Goal: Task Accomplishment & Management: Complete application form

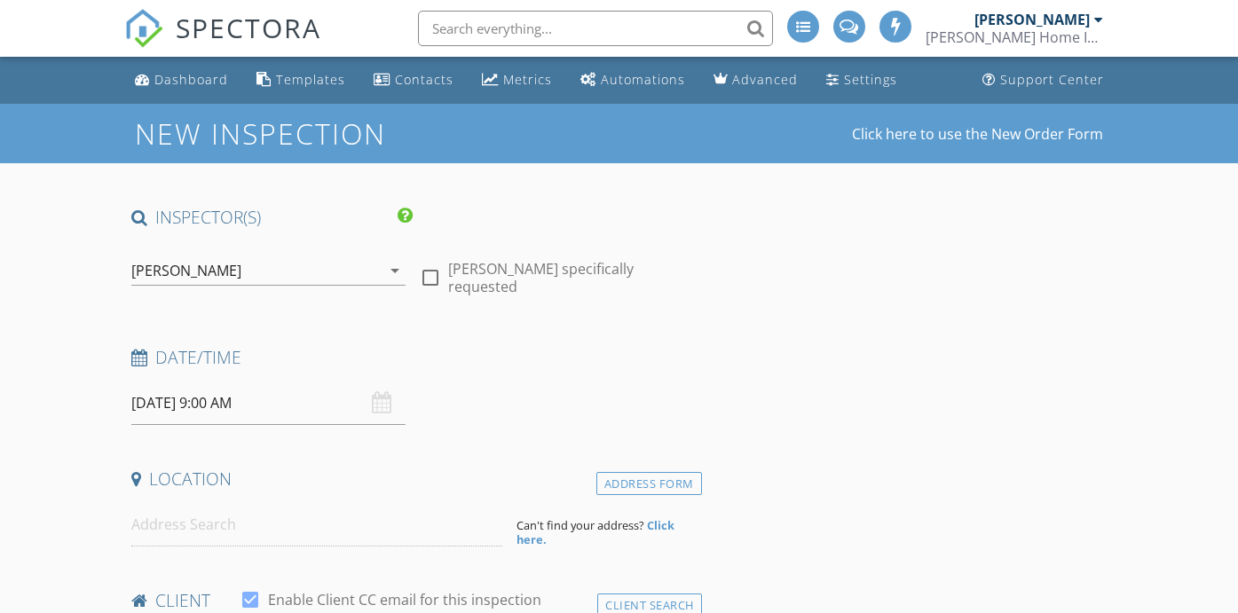
type input "Candes"
type input "[PERSON_NAME]"
type input "[EMAIL_ADDRESS][DOMAIN_NAME]"
type input "[PHONE_NUMBER]"
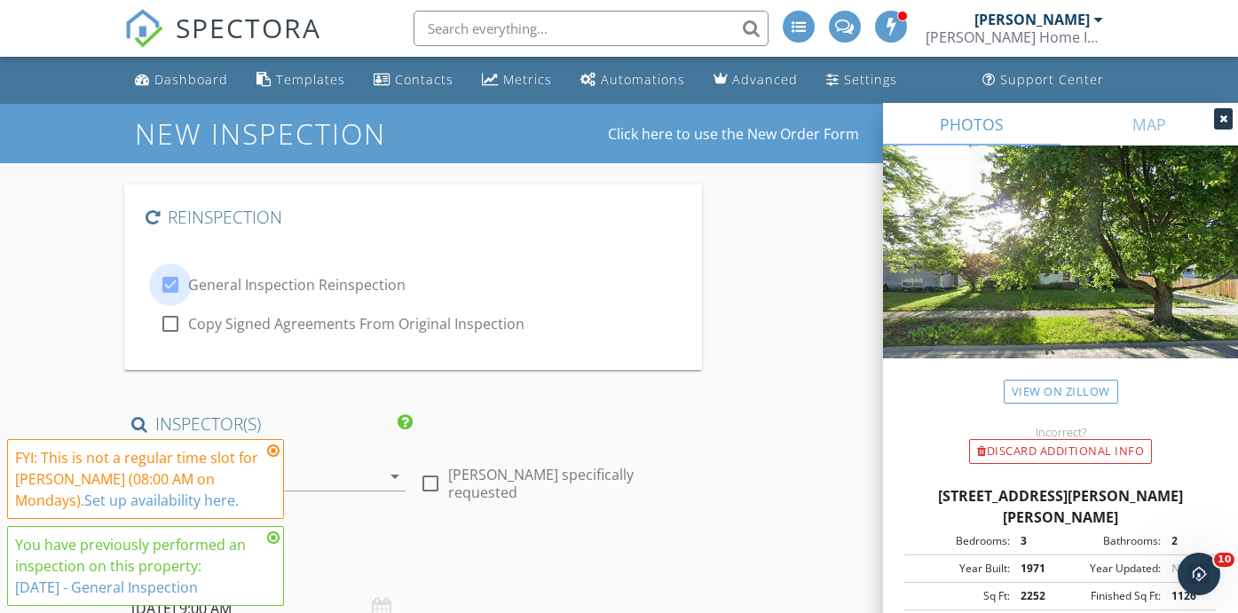
click at [170, 290] on div at bounding box center [170, 285] width 30 height 30
click at [170, 281] on div at bounding box center [170, 285] width 30 height 30
click at [167, 314] on div at bounding box center [170, 324] width 30 height 30
click at [172, 282] on div at bounding box center [170, 285] width 30 height 30
click at [174, 327] on div at bounding box center [170, 324] width 30 height 30
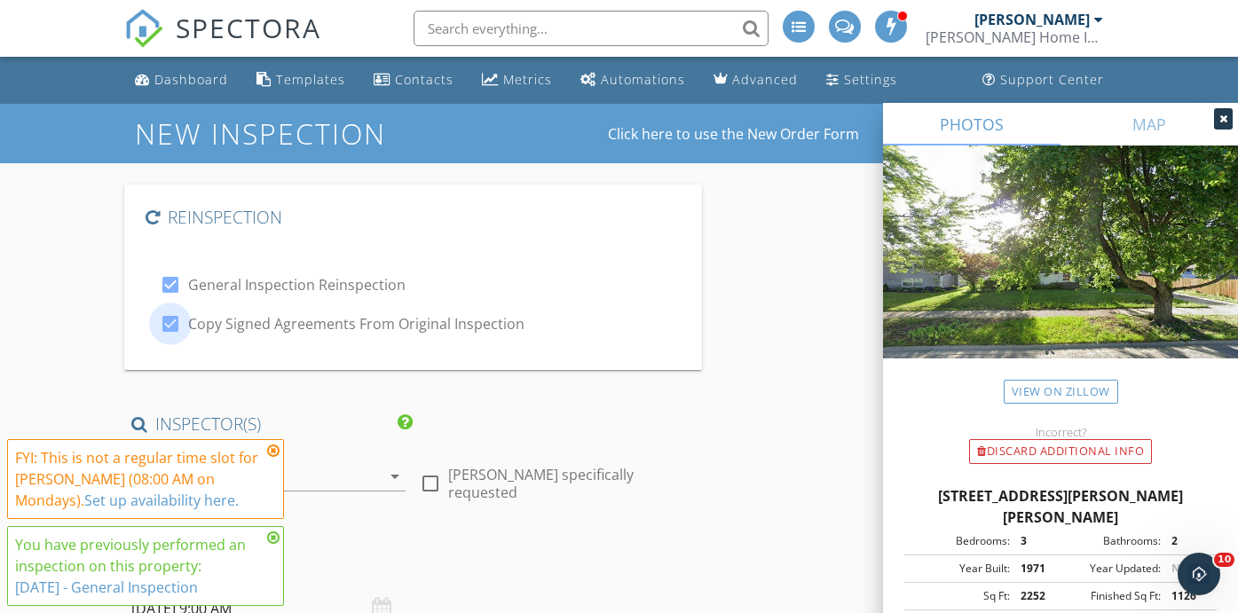
checkbox input "false"
click at [170, 279] on div at bounding box center [170, 285] width 30 height 30
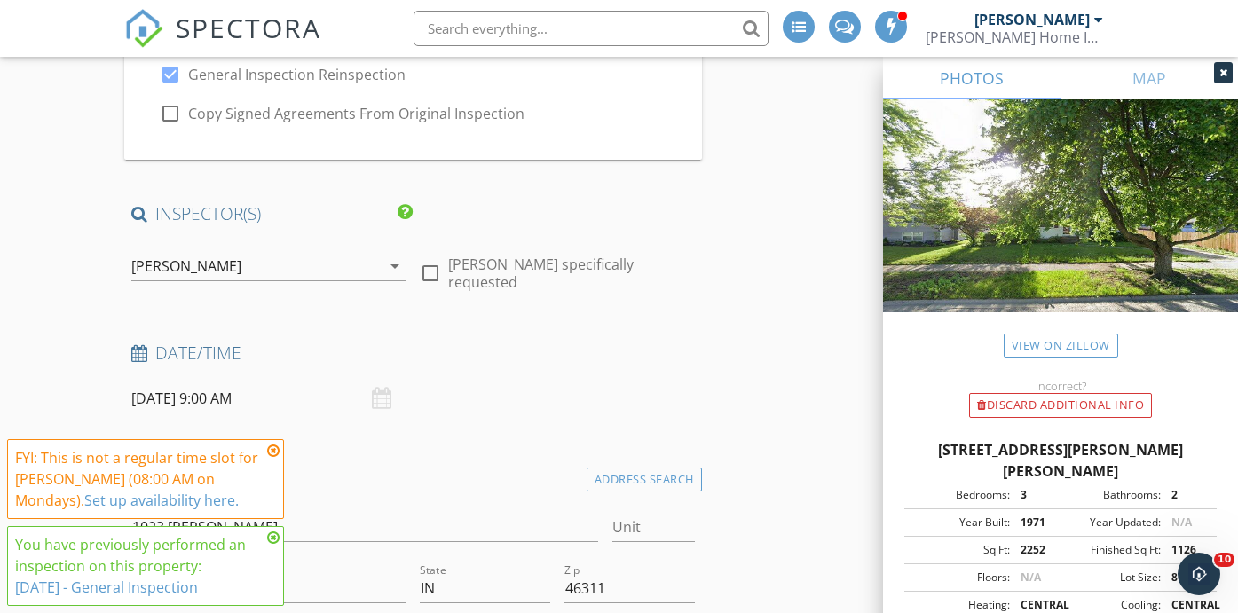
scroll to position [417, 0]
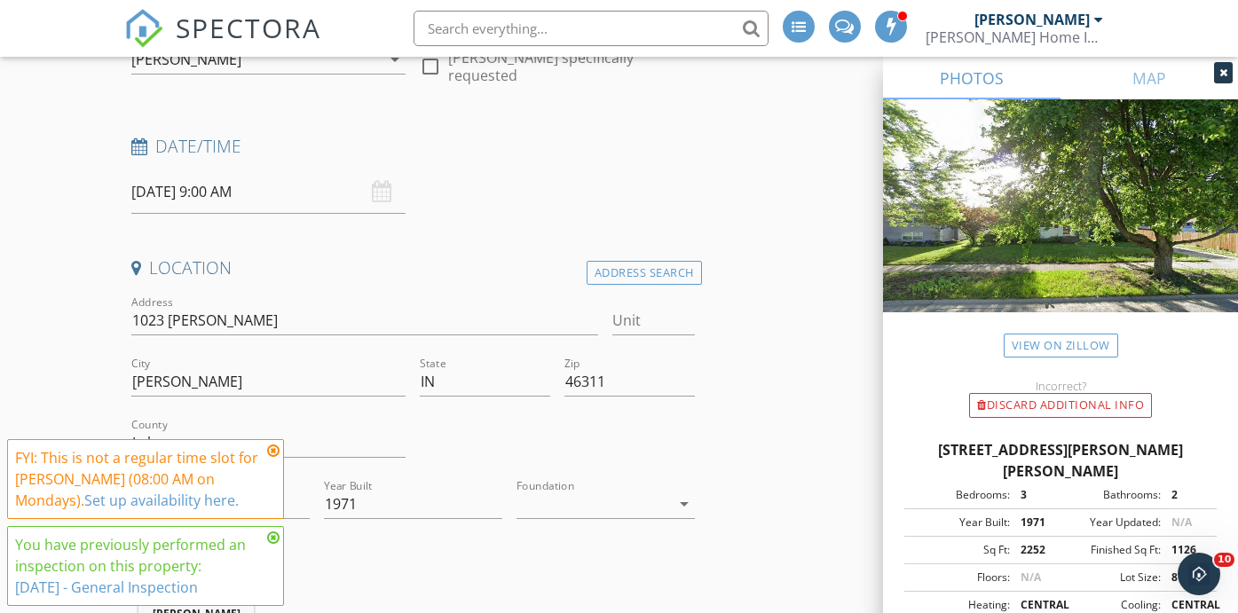
click at [163, 176] on input "09/29/2025 9:00 AM" at bounding box center [268, 192] width 275 height 44
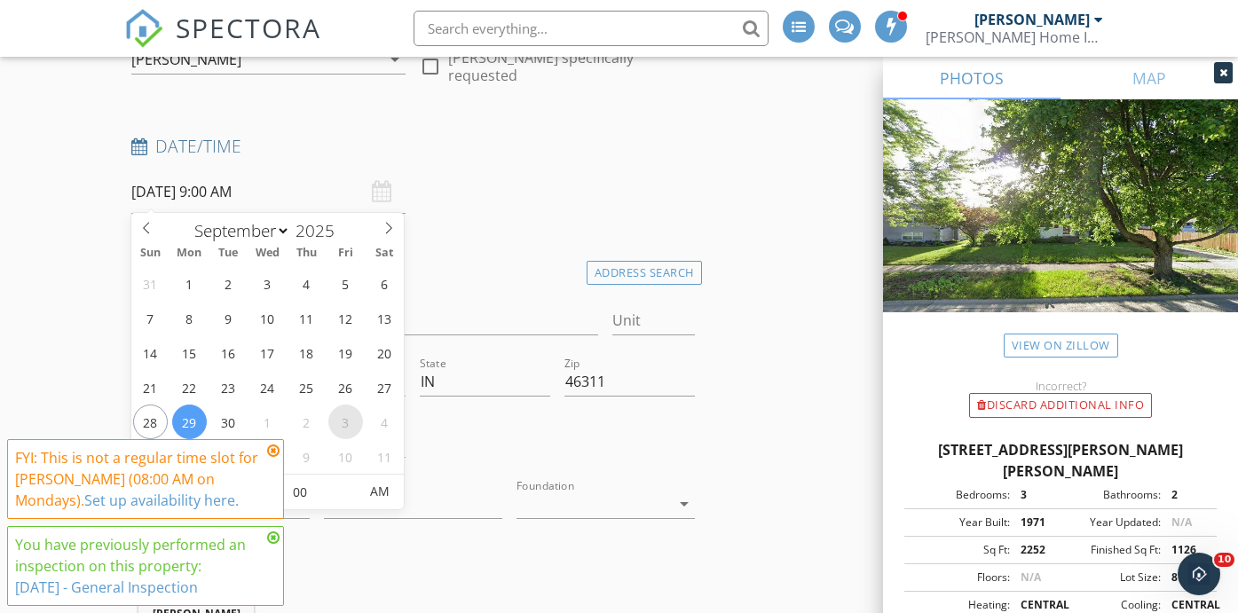
select select "9"
type input "10/03/2025 9:00 AM"
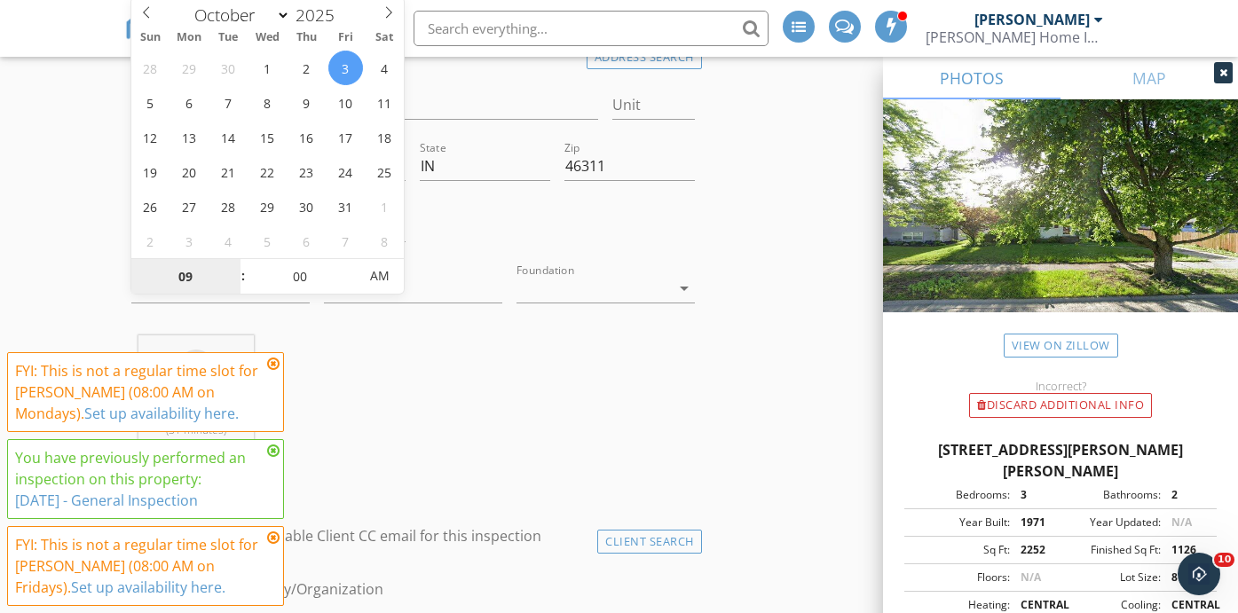
scroll to position [641, 0]
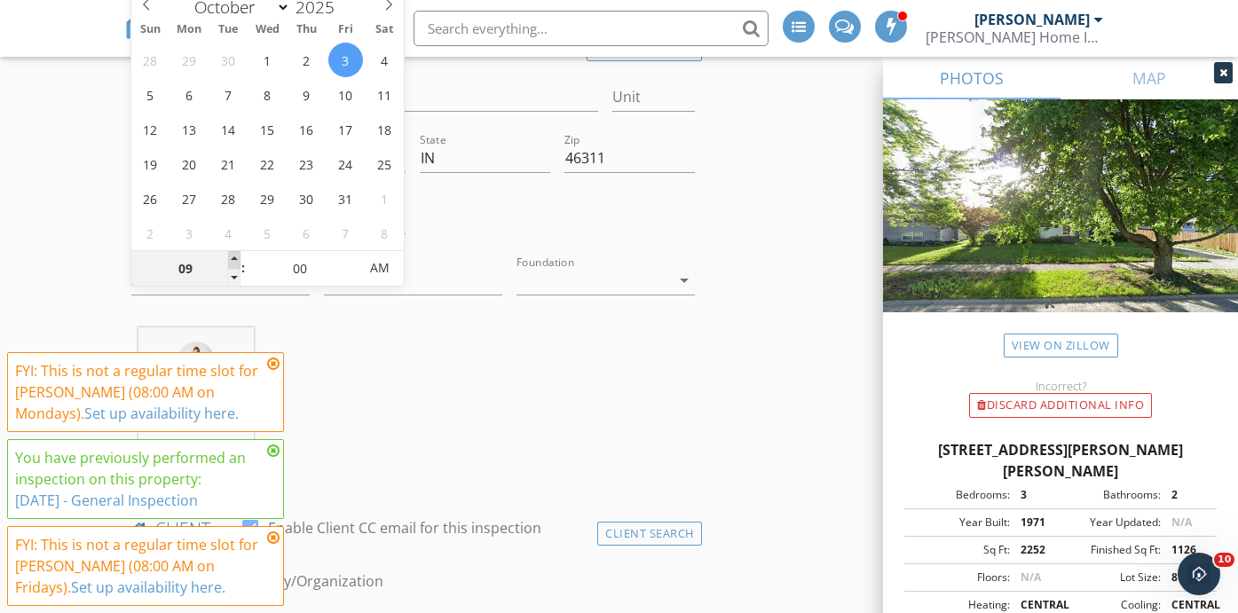
type input "10"
type input "10/03/2025 10:00 AM"
click at [233, 253] on span at bounding box center [234, 260] width 12 height 18
type input "11"
type input "10/03/2025 11:00 AM"
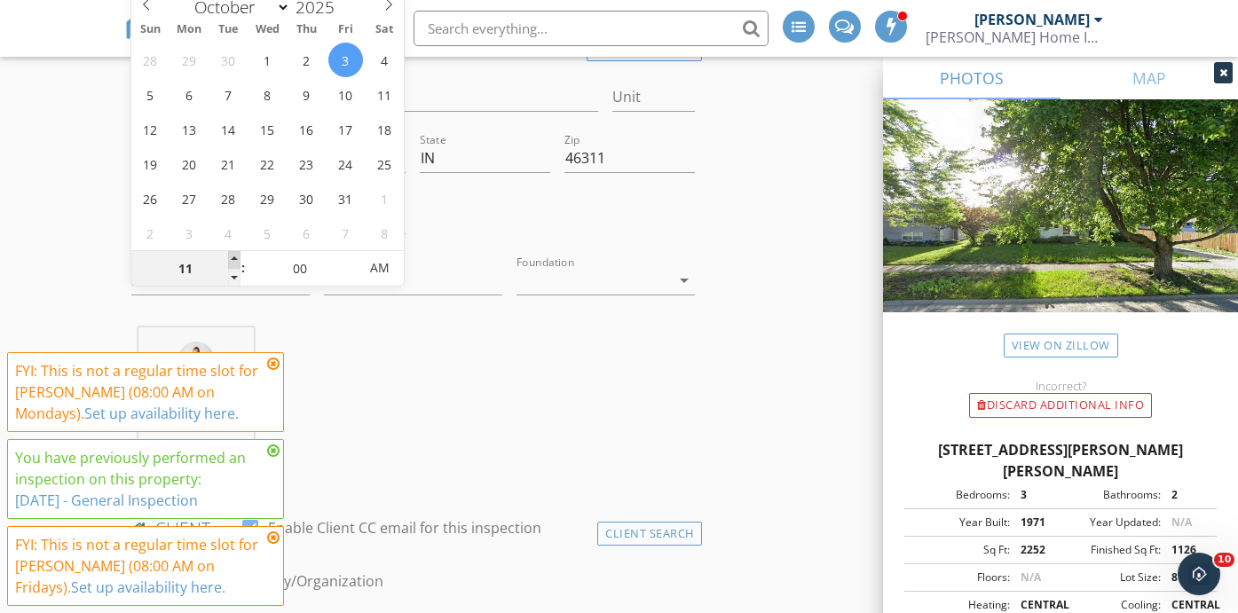
click at [233, 253] on span at bounding box center [234, 260] width 12 height 18
type input "12"
type input "10/03/2025 12:00 PM"
click at [233, 253] on span at bounding box center [234, 260] width 12 height 18
type input "01"
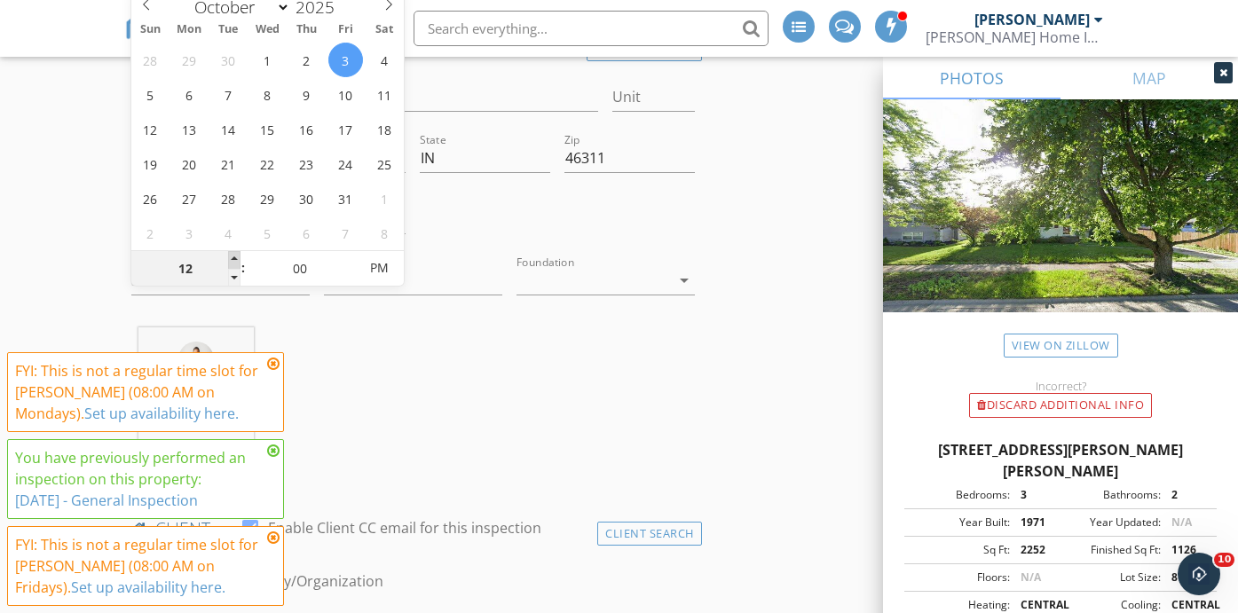
type input "10/03/2025 1:00 PM"
click at [233, 253] on span at bounding box center [234, 260] width 12 height 18
type input "05"
type input "10/03/2025 1:05 PM"
click at [345, 262] on span at bounding box center [349, 260] width 12 height 18
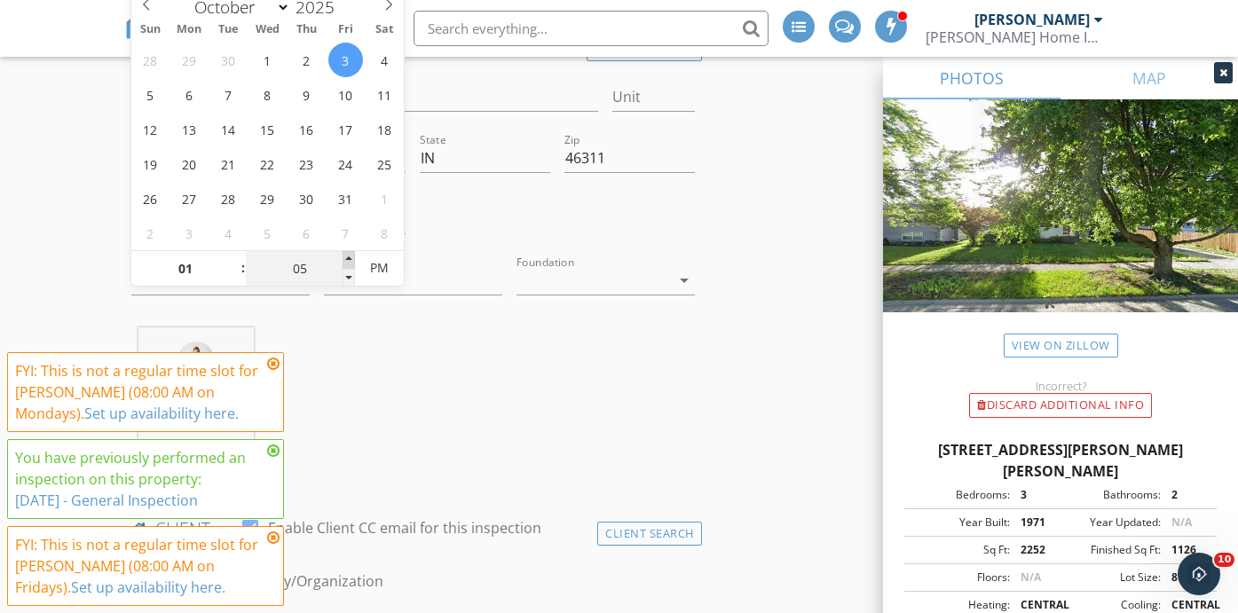
type input "10"
type input "10/03/2025 1:10 PM"
click at [345, 262] on span at bounding box center [349, 260] width 12 height 18
type input "15"
type input "10/03/2025 1:15 PM"
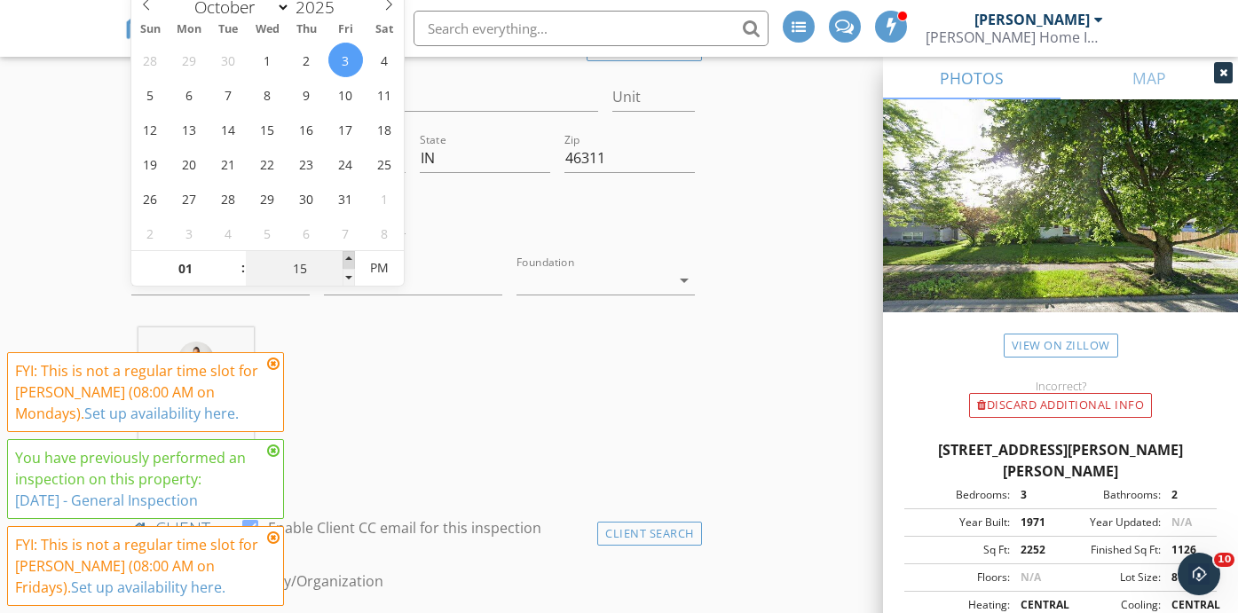
click at [345, 262] on span at bounding box center [349, 260] width 12 height 18
type input "20"
type input "10/03/2025 1:20 PM"
click at [345, 262] on span at bounding box center [349, 260] width 12 height 18
type input "25"
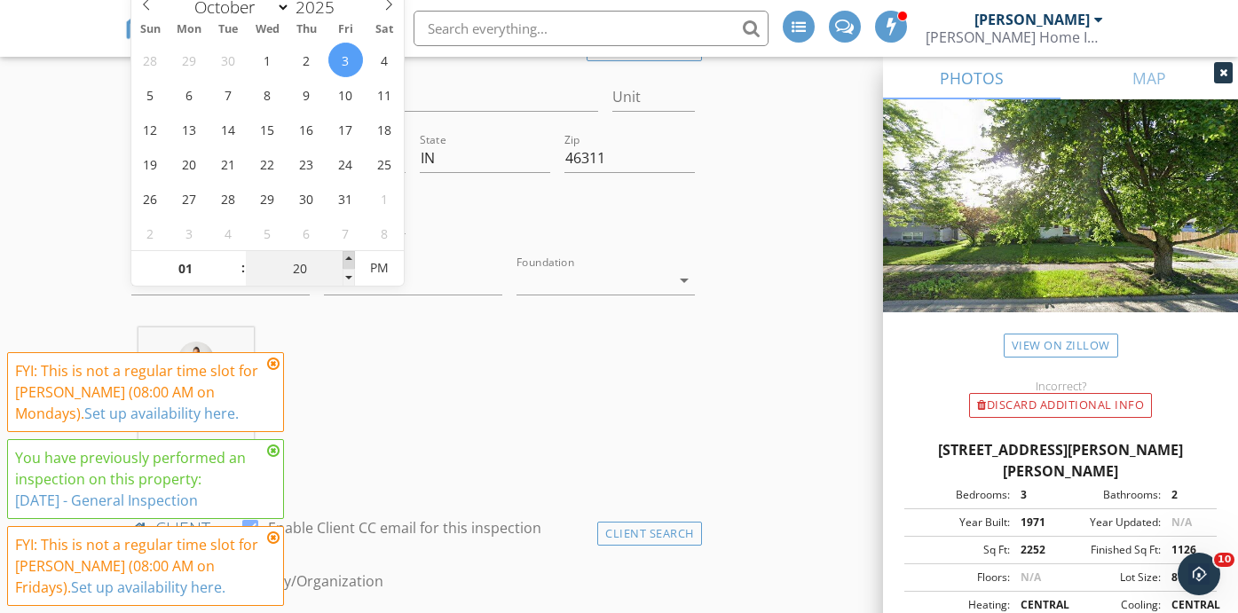
type input "10/03/2025 1:25 PM"
click at [345, 262] on span at bounding box center [349, 260] width 12 height 18
type input "30"
type input "10/03/2025 1:30 PM"
click at [345, 262] on span at bounding box center [349, 260] width 12 height 18
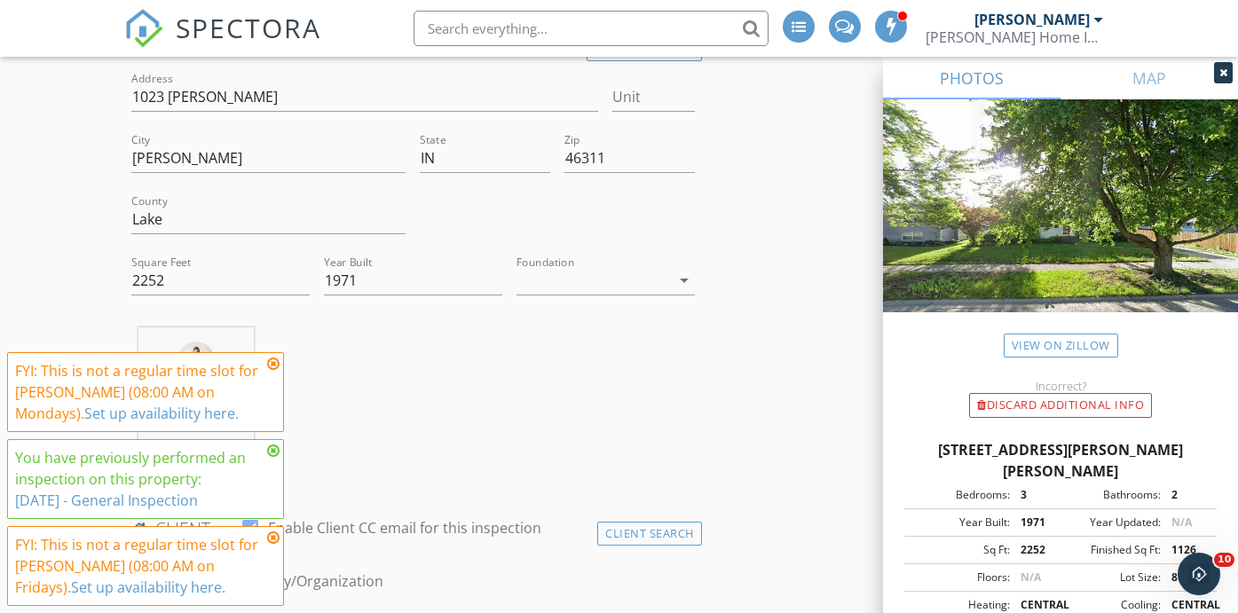
click at [353, 359] on div "Colt Contreras 19.0 miles (31 minutes)" at bounding box center [413, 401] width 578 height 147
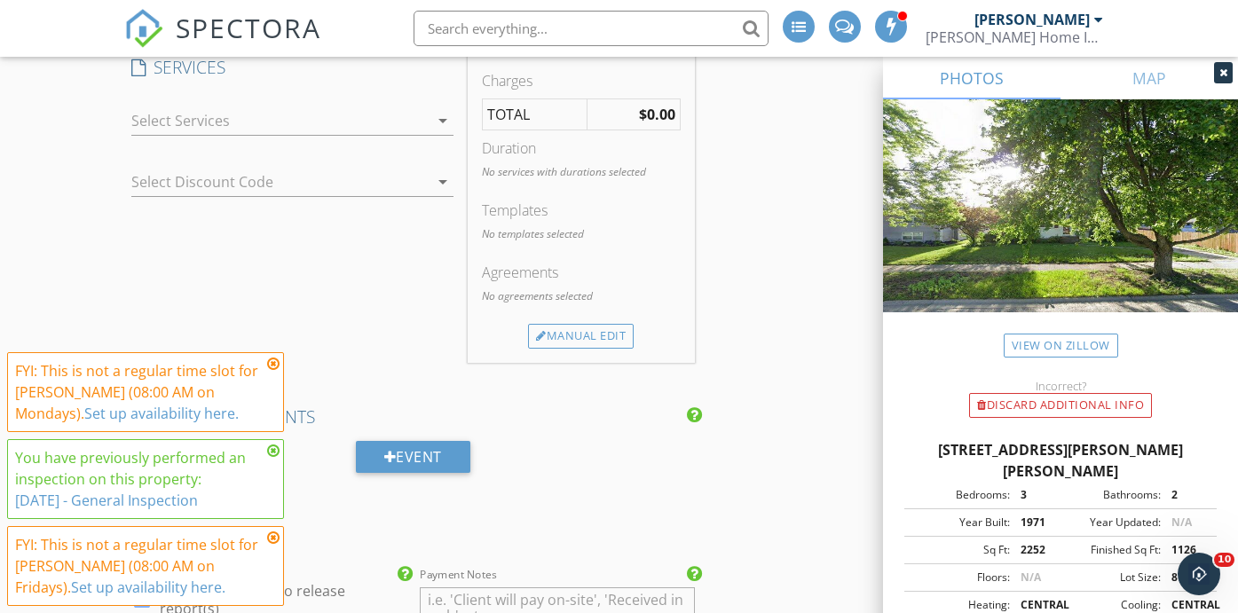
scroll to position [1602, 0]
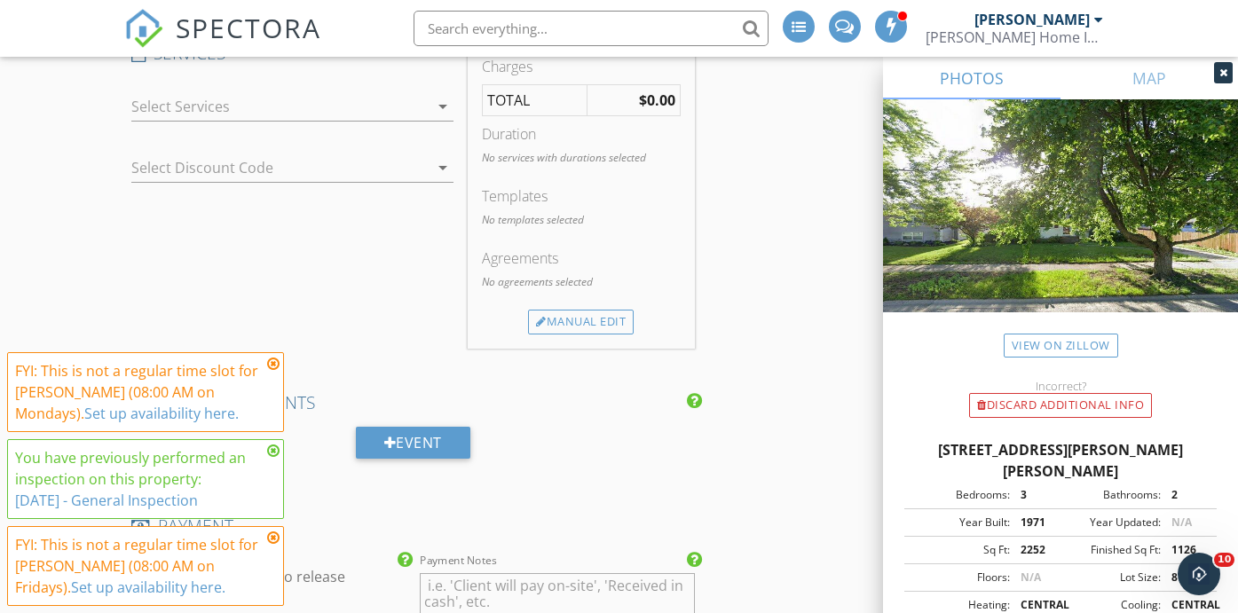
click at [350, 104] on div at bounding box center [280, 106] width 298 height 28
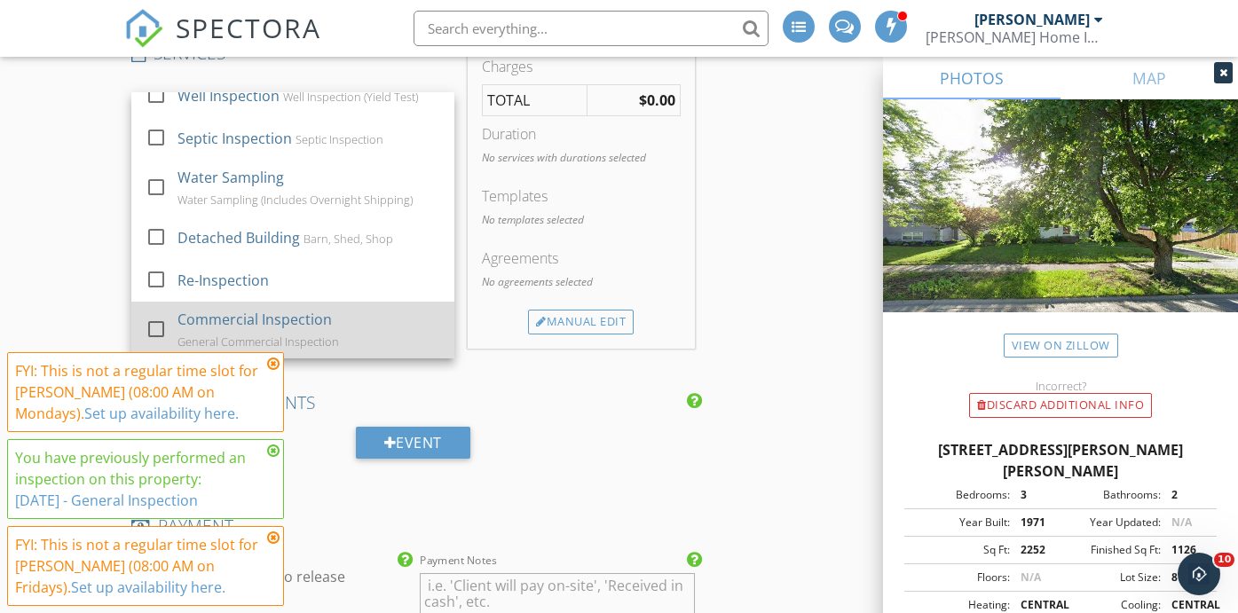
scroll to position [245, 0]
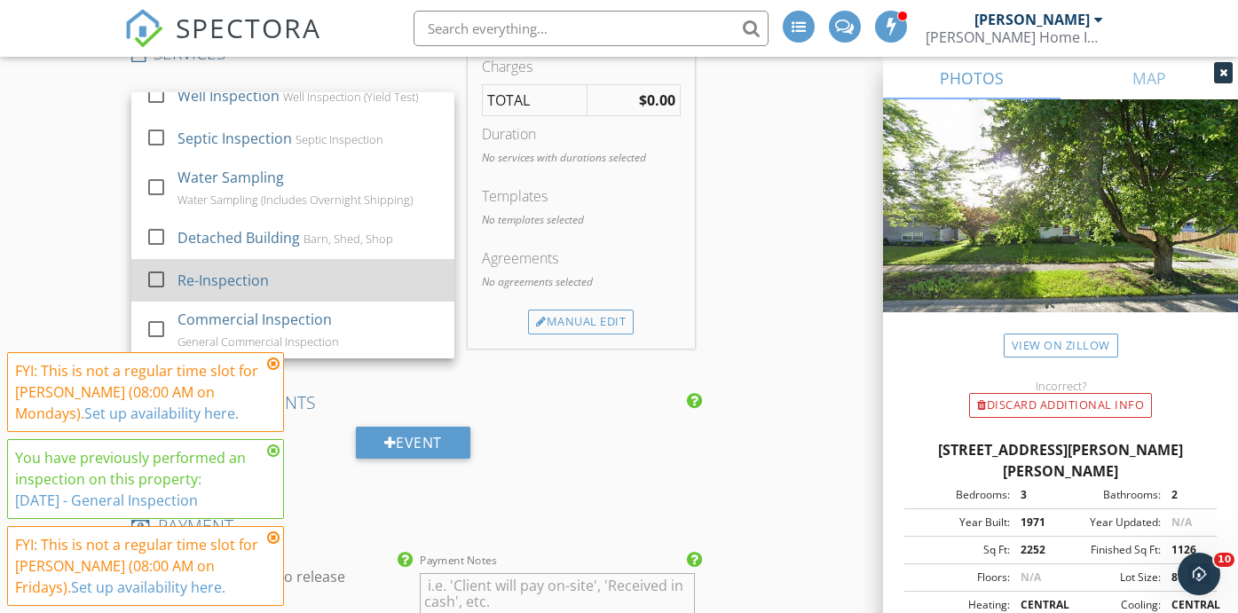
click at [286, 271] on div "Re-Inspection" at bounding box center [308, 281] width 263 height 36
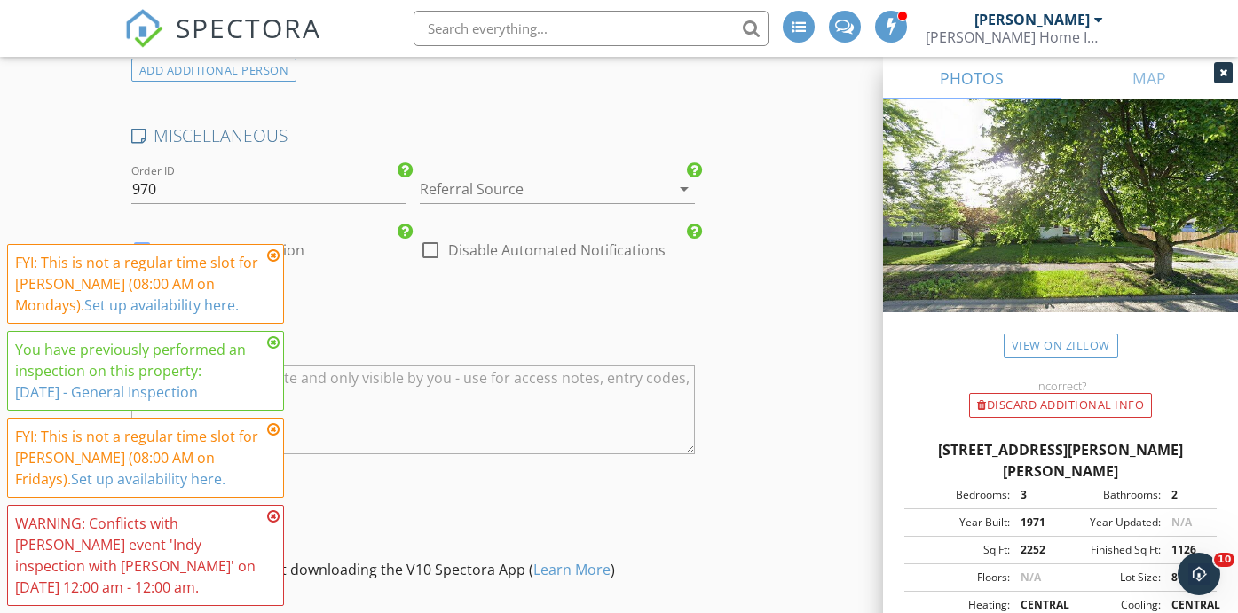
scroll to position [3443, 0]
click at [542, 188] on div at bounding box center [533, 188] width 226 height 28
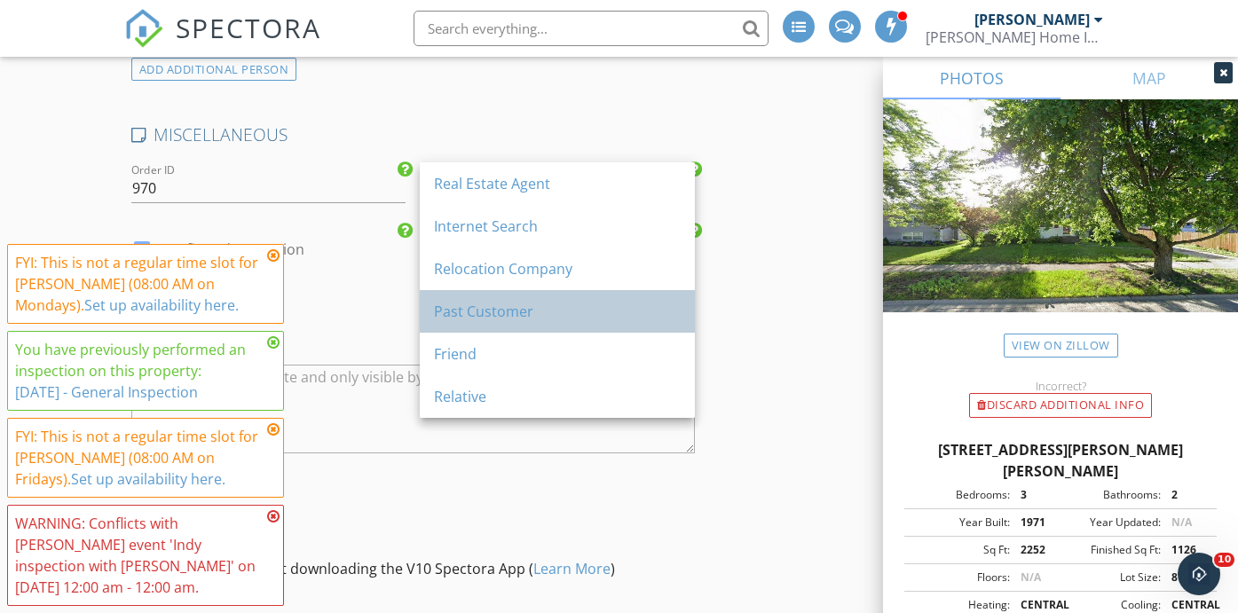
click at [542, 325] on div "Past Customer" at bounding box center [557, 311] width 247 height 43
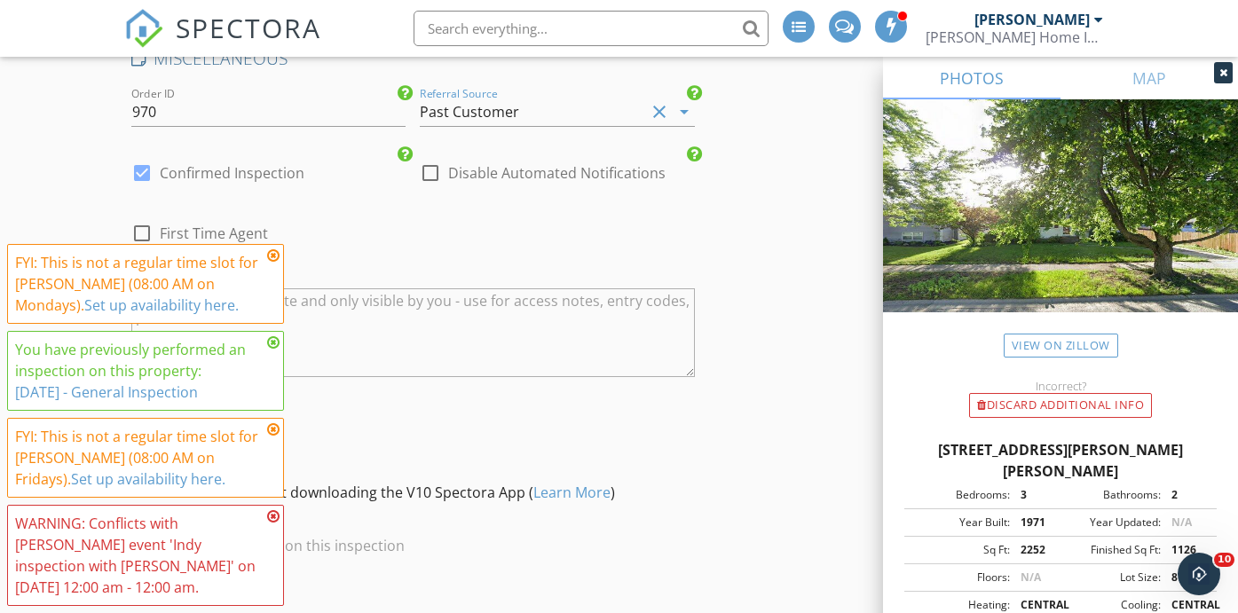
scroll to position [3523, 0]
click at [142, 162] on div at bounding box center [142, 169] width 30 height 30
checkbox input "false"
checkbox input "true"
click at [157, 160] on div "check_box_outline_blank Confirmed Inspection" at bounding box center [217, 169] width 173 height 21
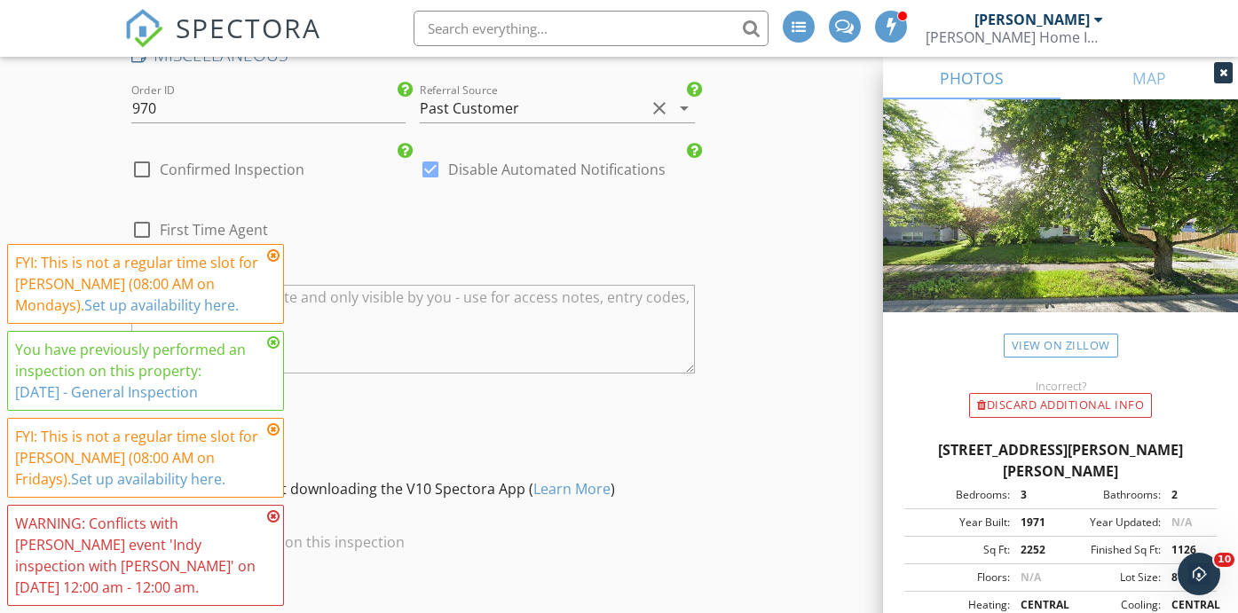
click at [151, 155] on div at bounding box center [142, 169] width 30 height 30
checkbox input "true"
click at [431, 166] on div at bounding box center [430, 169] width 30 height 30
checkbox input "false"
click at [140, 154] on div at bounding box center [142, 169] width 30 height 30
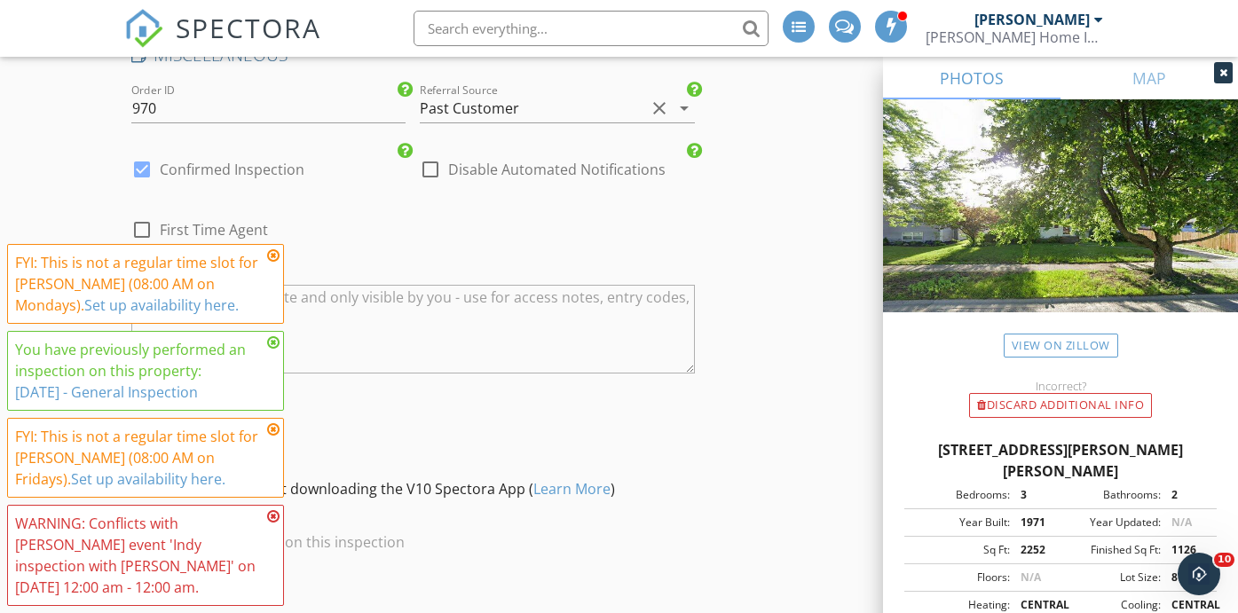
checkbox input "false"
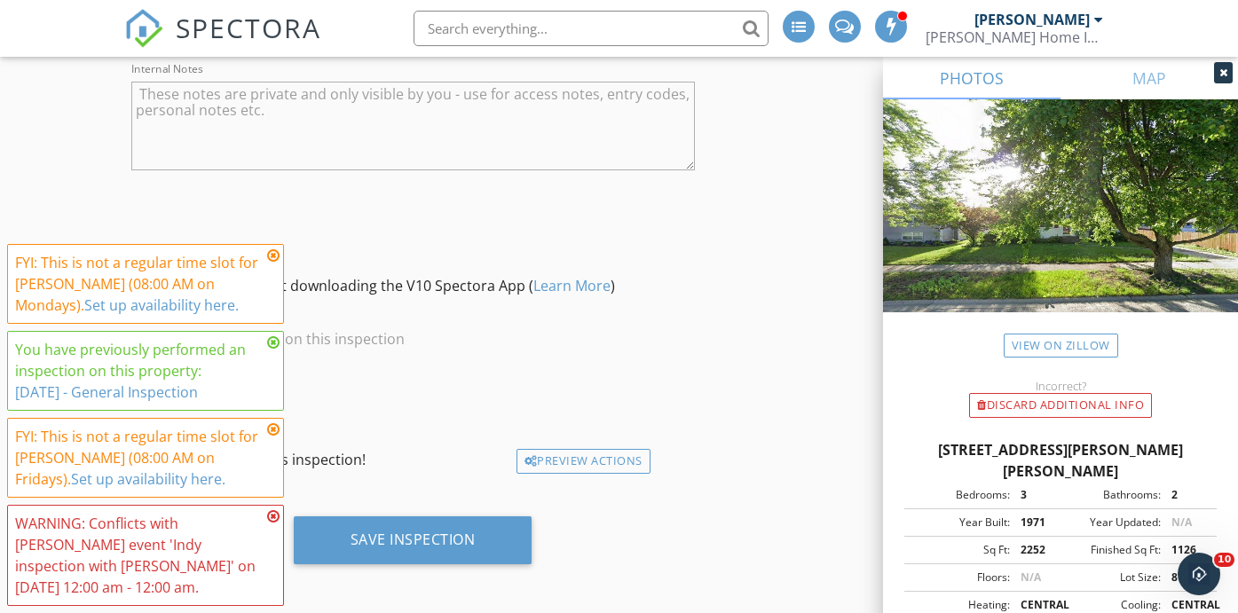
scroll to position [3721, 0]
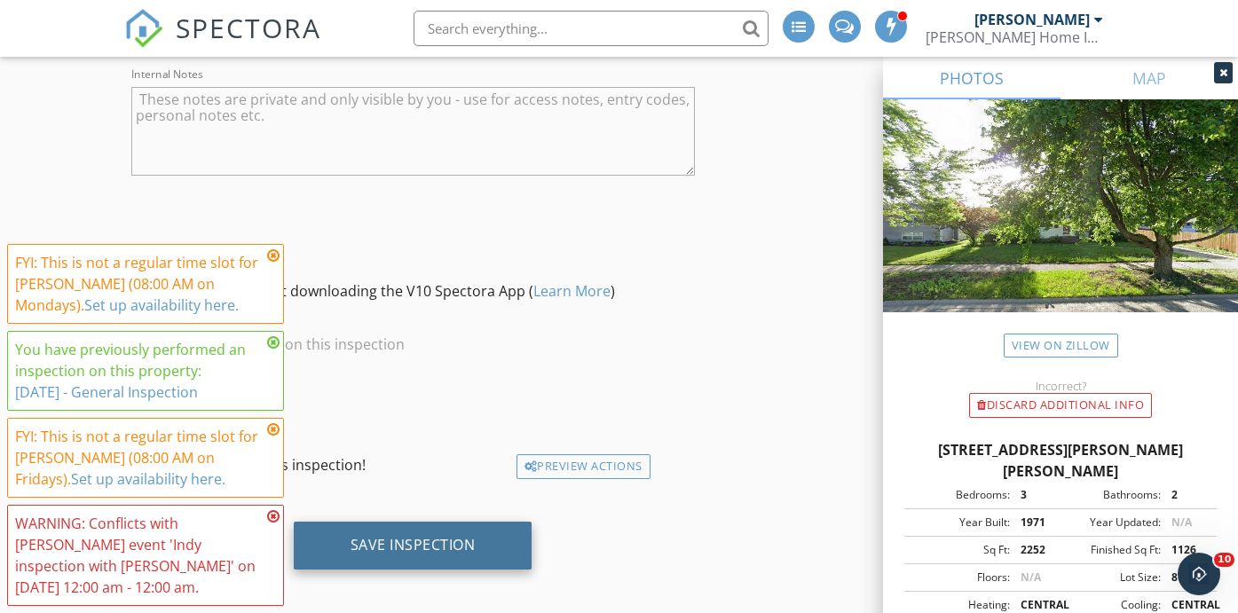
click at [413, 538] on div "Save Inspection" at bounding box center [413, 545] width 125 height 18
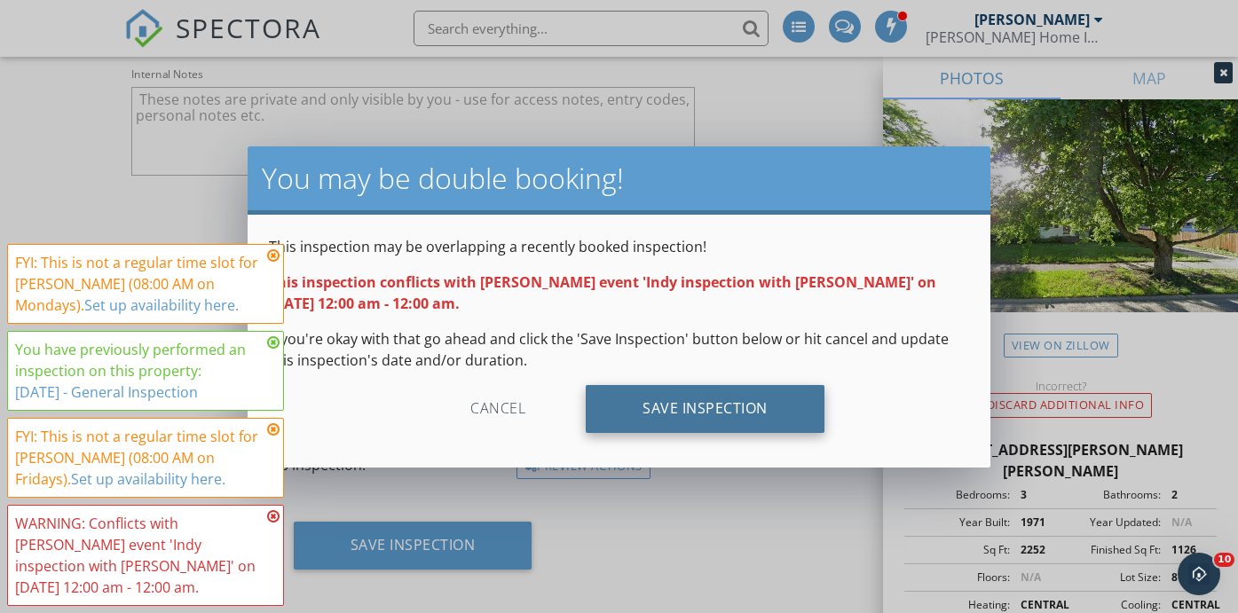
click at [684, 416] on div "Save Inspection" at bounding box center [705, 409] width 239 height 48
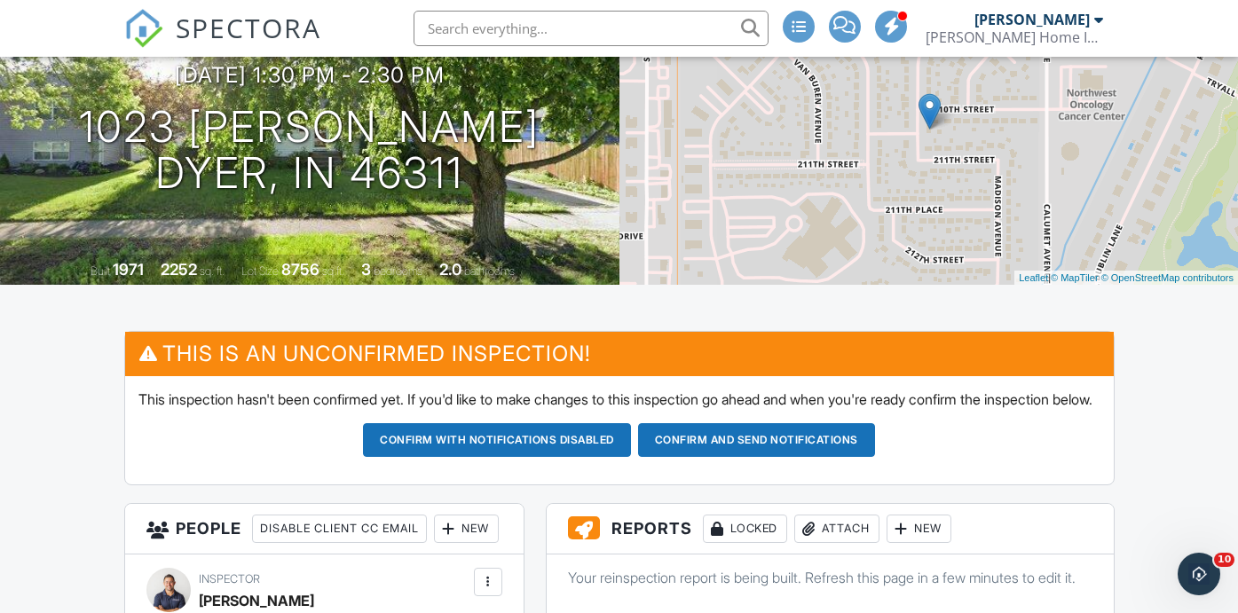
scroll to position [200, 0]
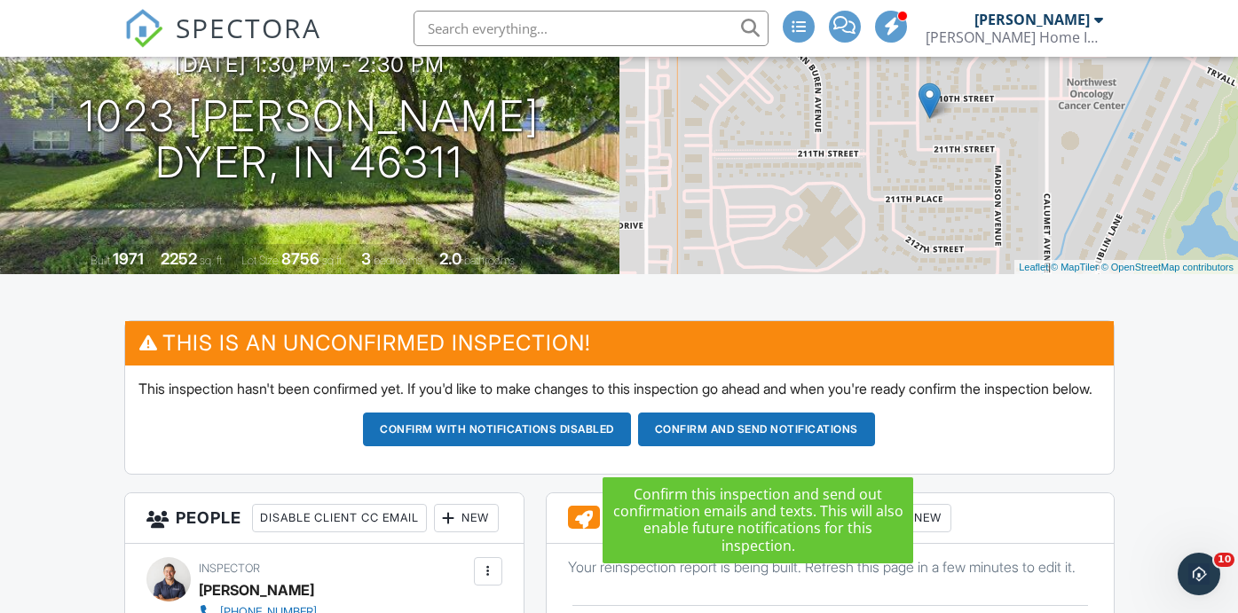
click at [753, 442] on button "Confirm and send notifications" at bounding box center [756, 430] width 237 height 34
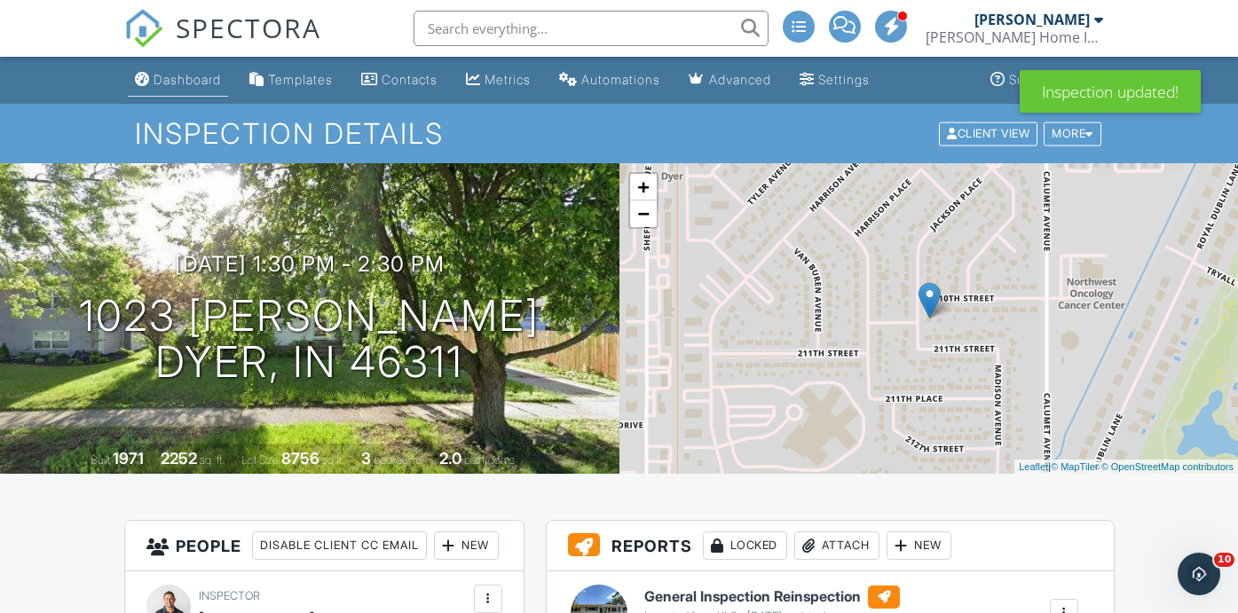
click at [173, 70] on link "Dashboard" at bounding box center [178, 80] width 100 height 33
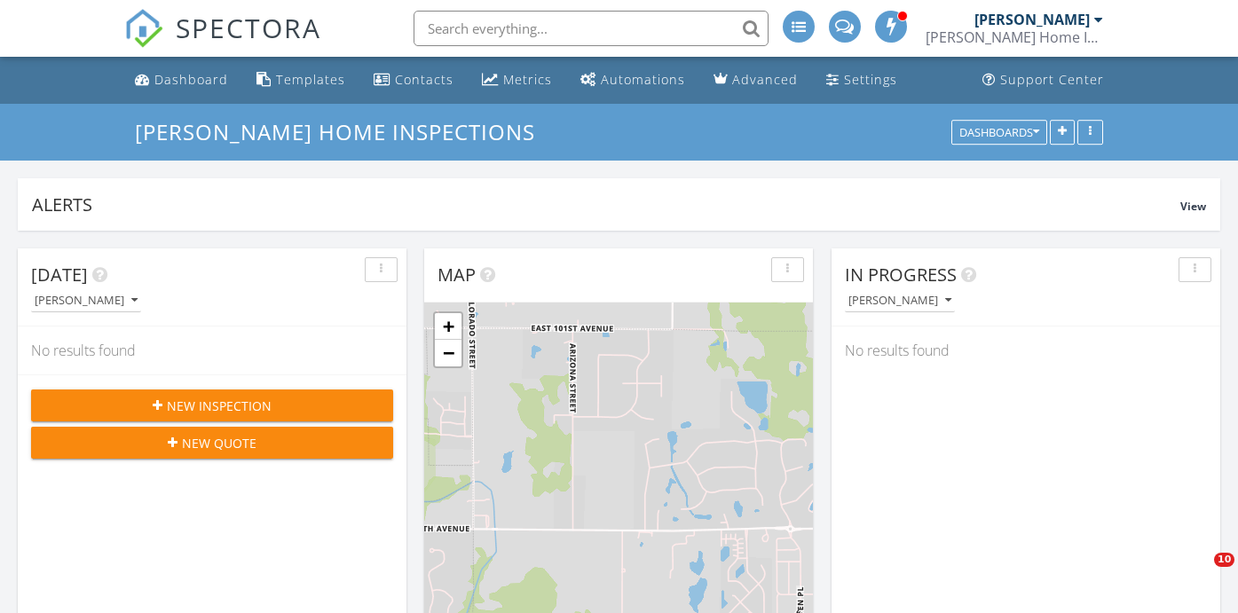
scroll to position [2194, 1239]
